Goal: Task Accomplishment & Management: Use online tool/utility

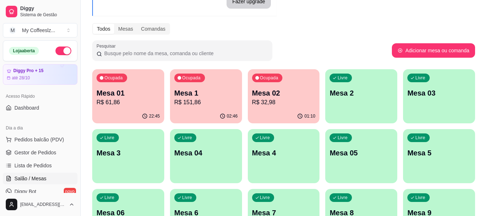
scroll to position [36, 0]
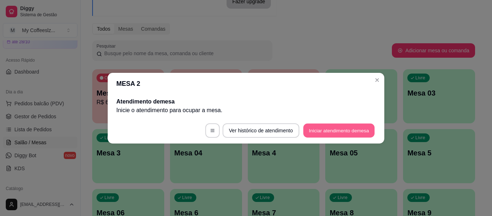
click at [348, 130] on button "Iniciar atendimento de mesa" at bounding box center [338, 130] width 71 height 14
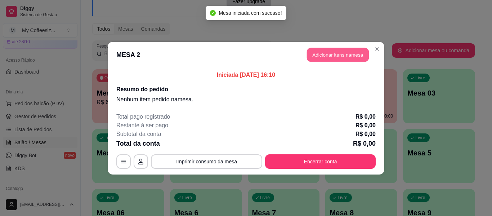
click at [316, 54] on button "Adicionar itens na mesa" at bounding box center [338, 55] width 62 height 14
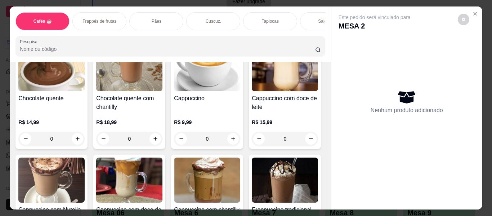
scroll to position [756, 0]
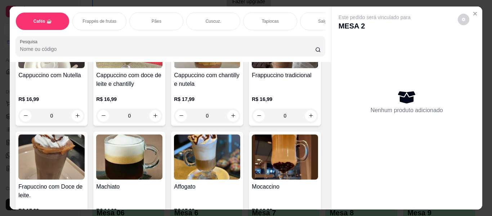
click at [83, 10] on button "increase-product-quantity" at bounding box center [78, 5] width 12 height 12
type input "1"
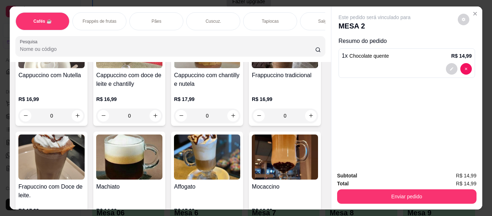
click at [302, 12] on div "Salgados" at bounding box center [327, 21] width 54 height 18
click at [302, 12] on div "Cafés ☕ Frappés de frutas Pães Cuscuz. Tapiocas Salgados Sanduíches Croissant g…" at bounding box center [170, 33] width 321 height 55
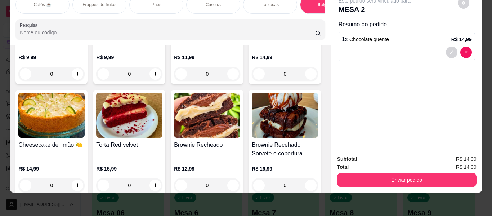
scroll to position [3170, 0]
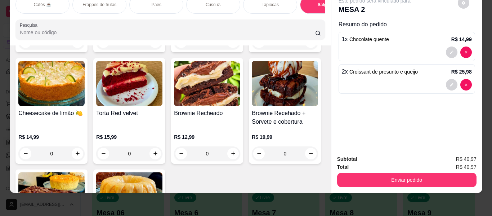
type input "2"
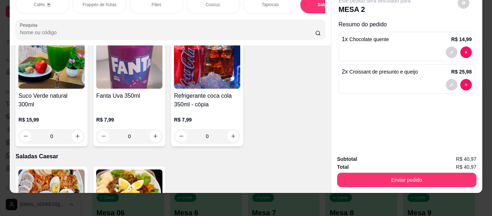
scroll to position [3962, 0]
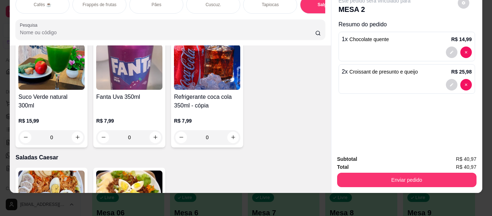
type input "1"
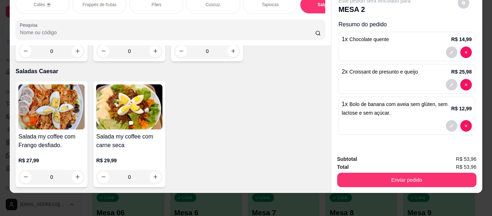
scroll to position [4467, 0]
type input "1"
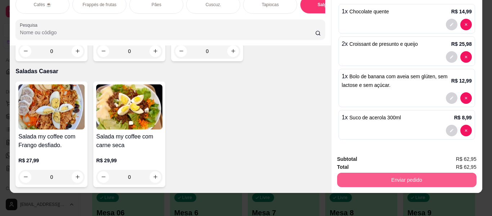
click at [405, 175] on button "Enviar pedido" at bounding box center [406, 180] width 139 height 14
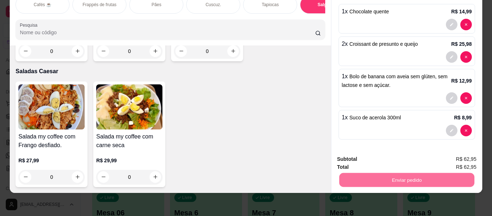
click at [452, 156] on button "Enviar pedido" at bounding box center [458, 156] width 40 height 13
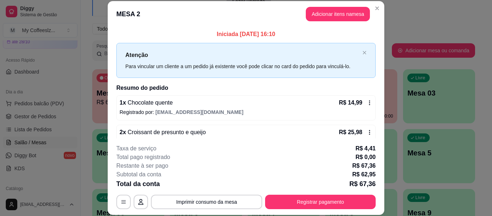
scroll to position [73, 0]
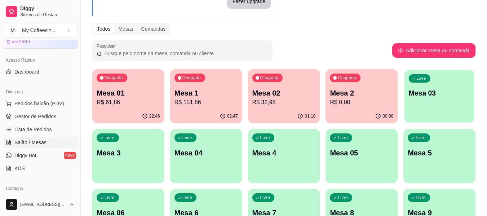
click at [430, 107] on div "Livre Mesa 03" at bounding box center [439, 92] width 70 height 44
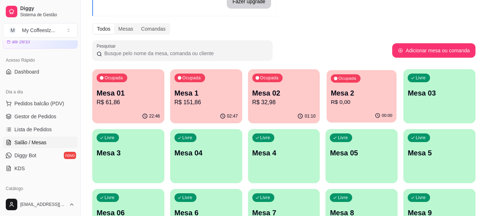
click at [341, 117] on div "00:00" at bounding box center [361, 116] width 70 height 14
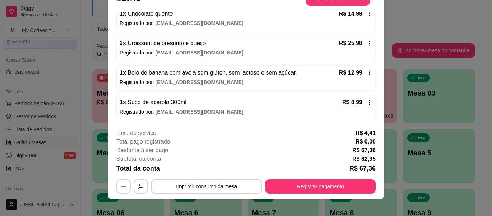
scroll to position [22, 0]
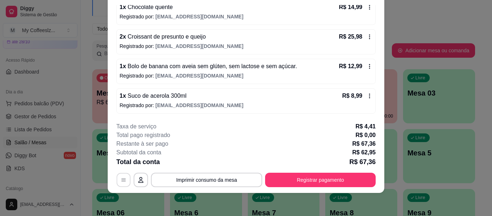
click at [124, 179] on button "button" at bounding box center [124, 180] width 14 height 14
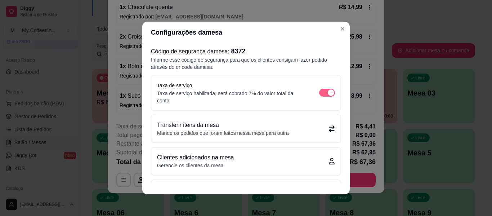
click at [319, 90] on span "button" at bounding box center [327, 93] width 16 height 8
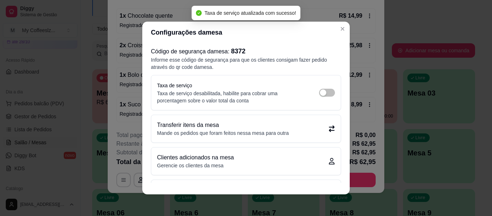
scroll to position [65, 0]
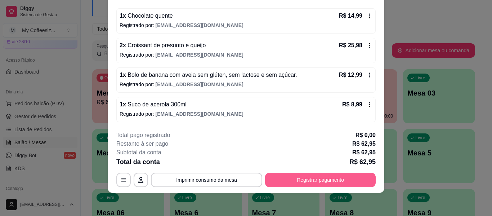
click at [348, 176] on button "Registrar pagamento" at bounding box center [320, 180] width 111 height 14
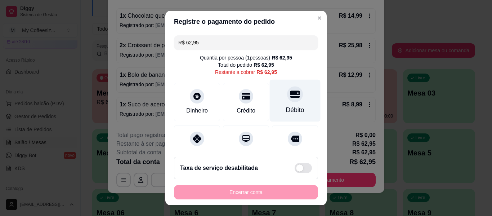
click at [294, 93] on div "Débito" at bounding box center [295, 101] width 51 height 42
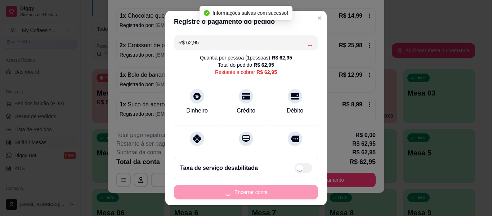
type input "R$ 0,00"
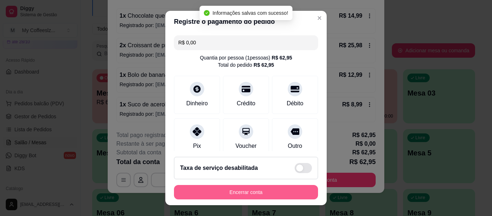
click at [291, 188] on button "Encerrar conta" at bounding box center [246, 192] width 144 height 14
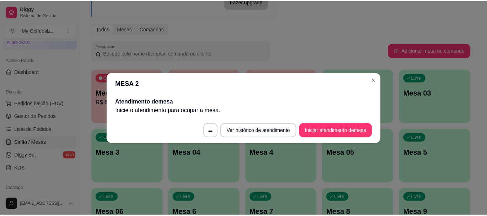
scroll to position [0, 0]
